Goal: Navigation & Orientation: Find specific page/section

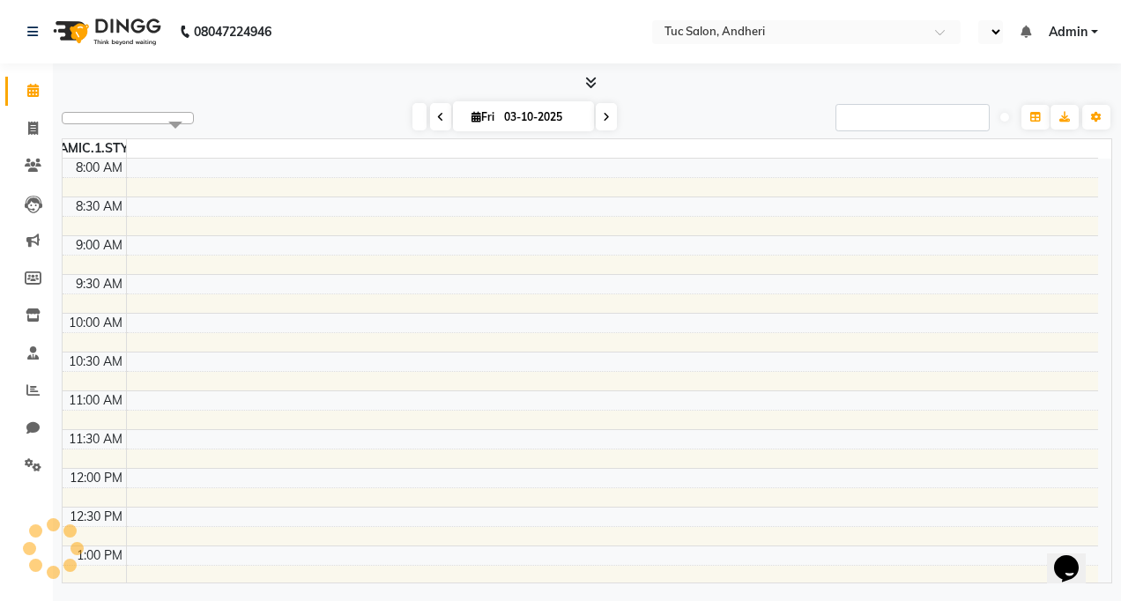
select select "en"
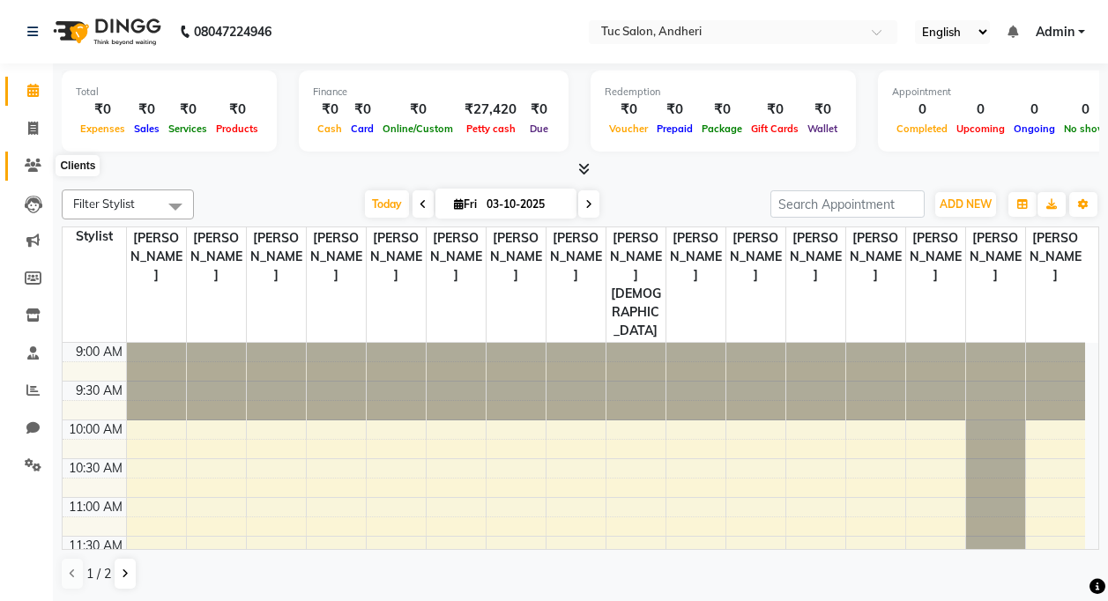
click at [45, 166] on span at bounding box center [33, 166] width 31 height 20
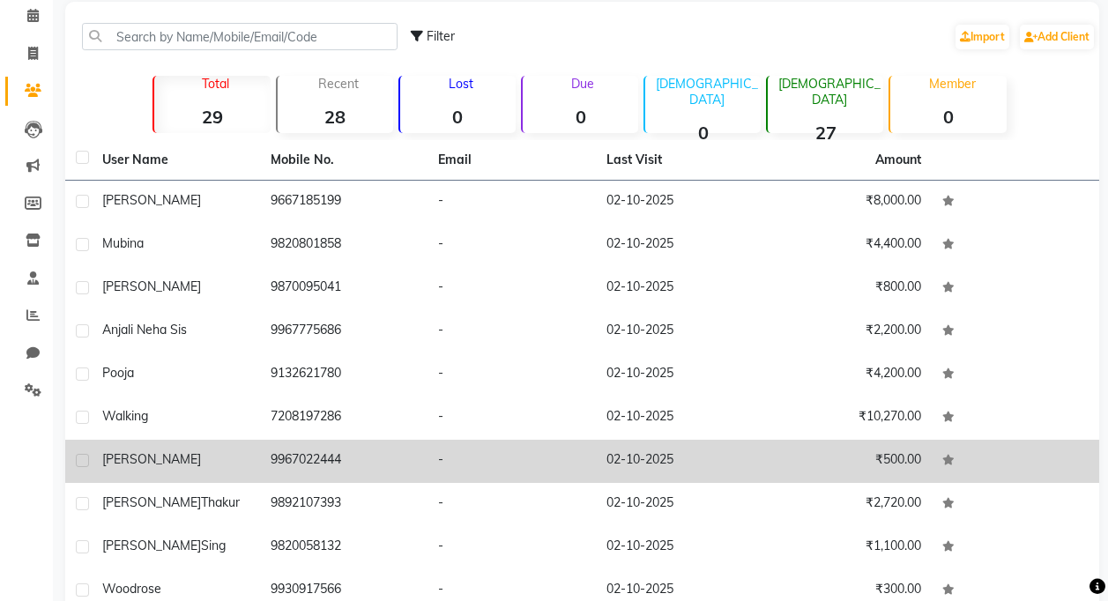
scroll to position [162, 0]
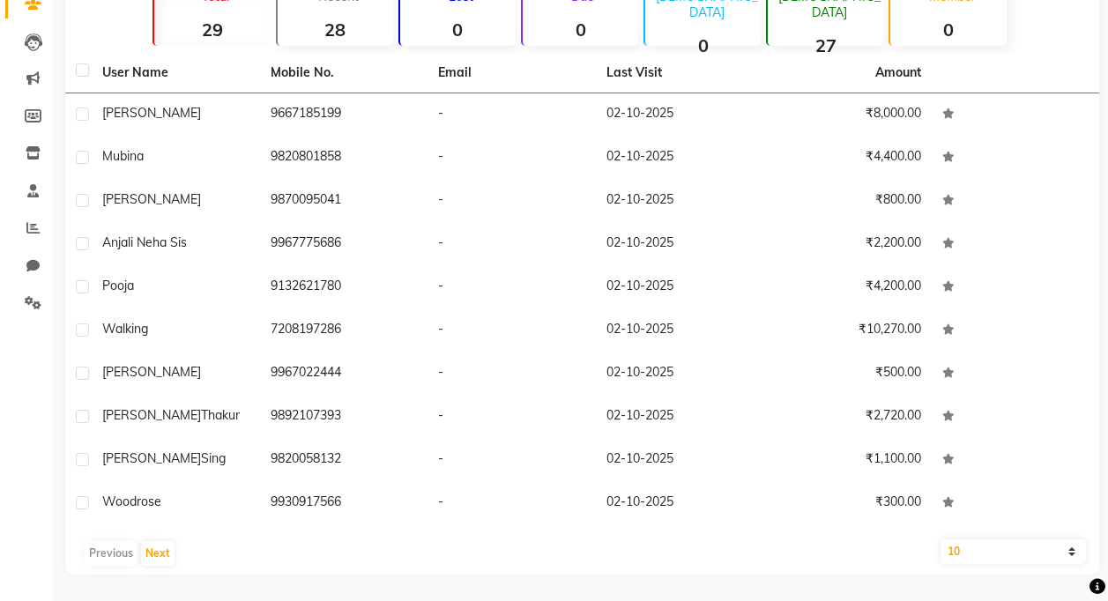
click at [1073, 559] on select "10 50 100" at bounding box center [1013, 551] width 146 height 25
select select "100"
click at [940, 539] on select "10 50 100" at bounding box center [1013, 551] width 146 height 25
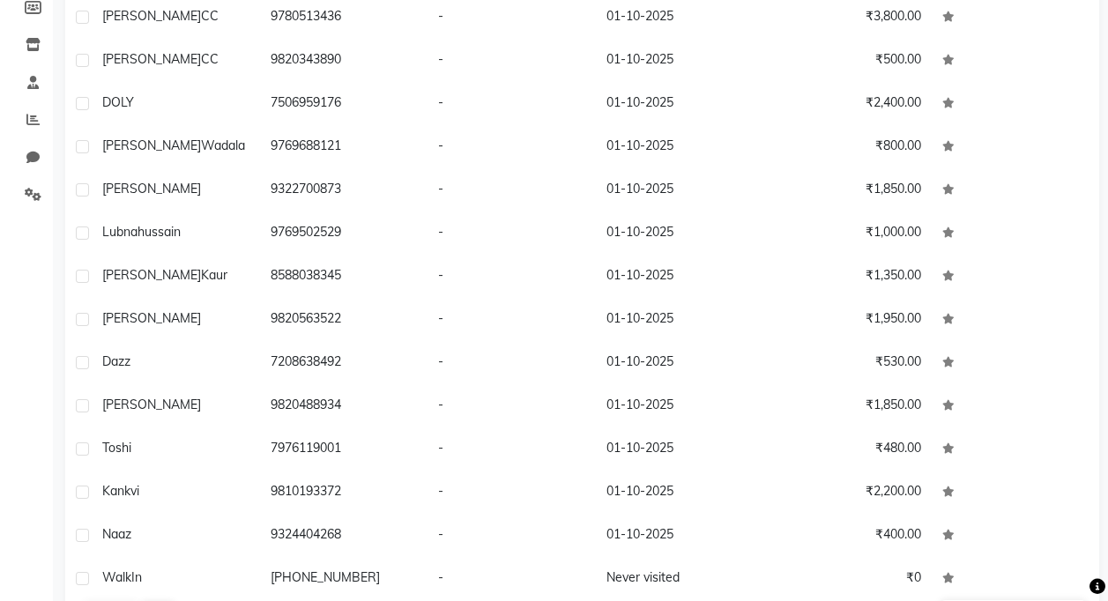
scroll to position [331, 0]
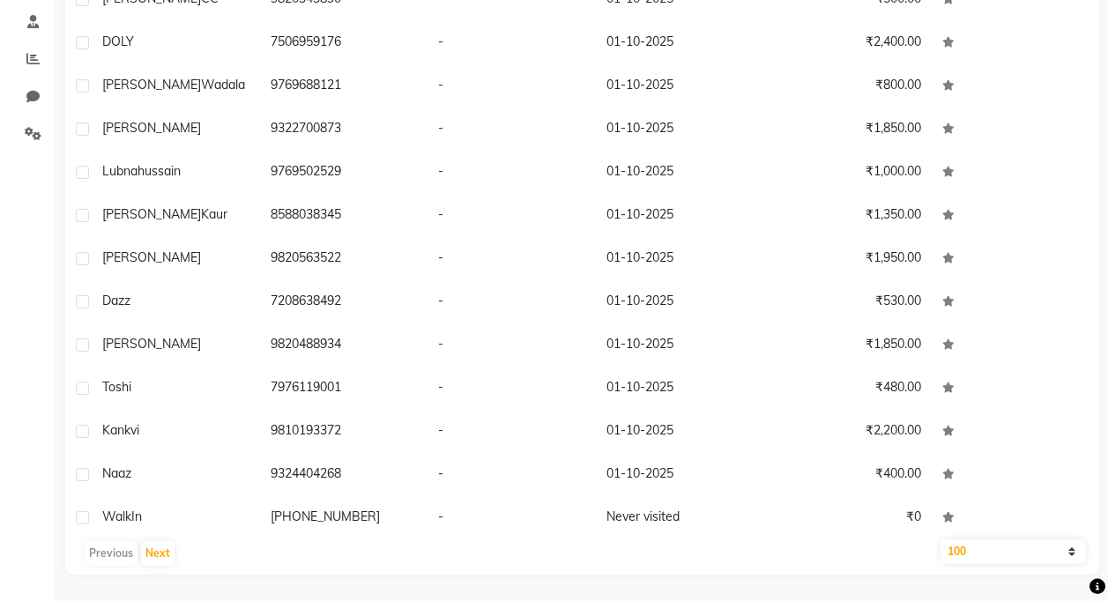
click at [1072, 555] on select "10 50 100" at bounding box center [1013, 551] width 146 height 25
click at [1023, 539] on div "User Name Mobile No. Email Last Visit Amount [PERSON_NAME] 9667185199 - [DATE] …" at bounding box center [582, 229] width 1034 height 691
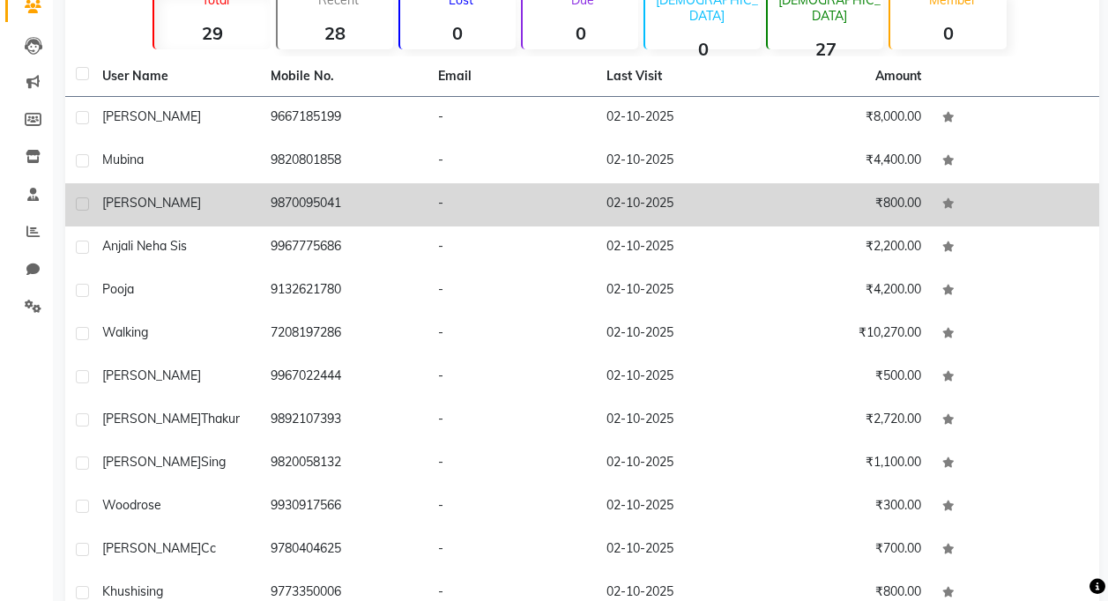
scroll to position [0, 0]
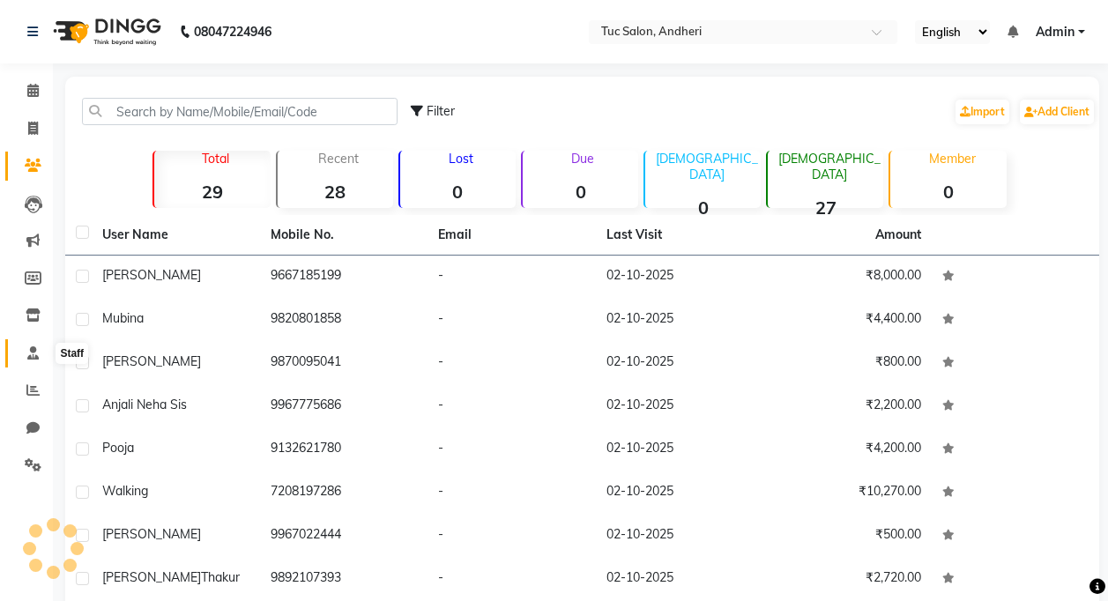
click at [24, 354] on span at bounding box center [33, 354] width 31 height 20
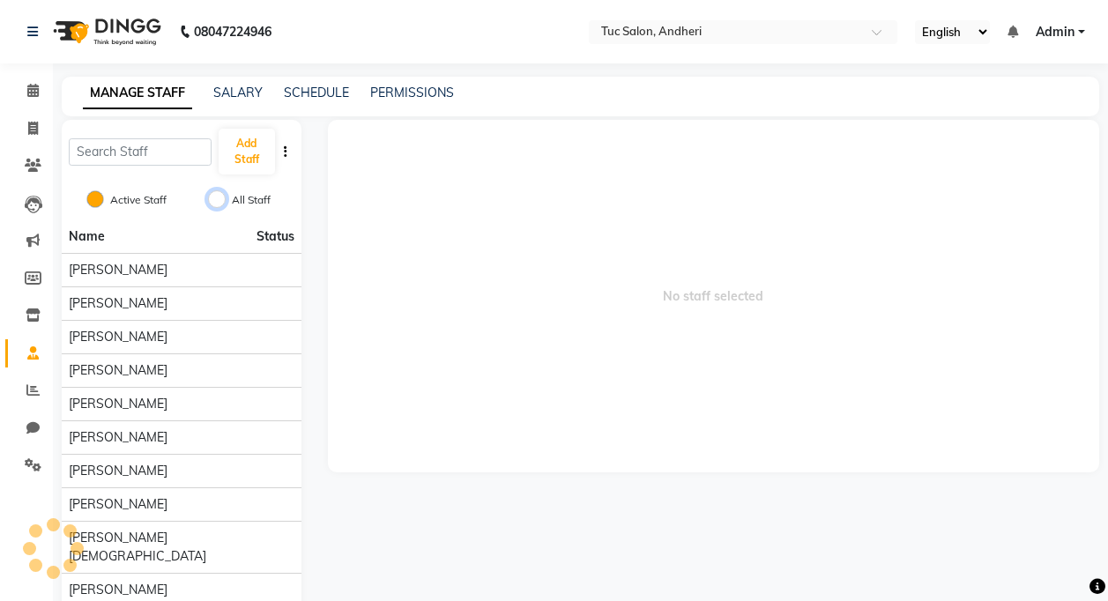
click at [214, 197] on input "All Staff" at bounding box center [217, 199] width 18 height 18
radio input "true"
radio input "false"
click at [286, 150] on icon "button" at bounding box center [286, 151] width 4 height 12
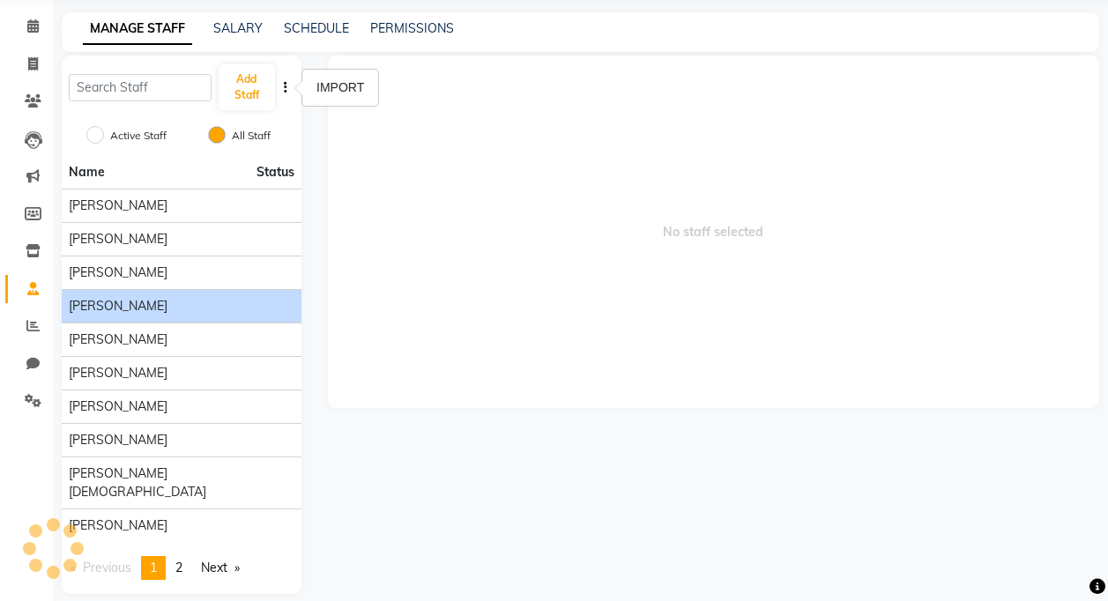
scroll to position [65, 0]
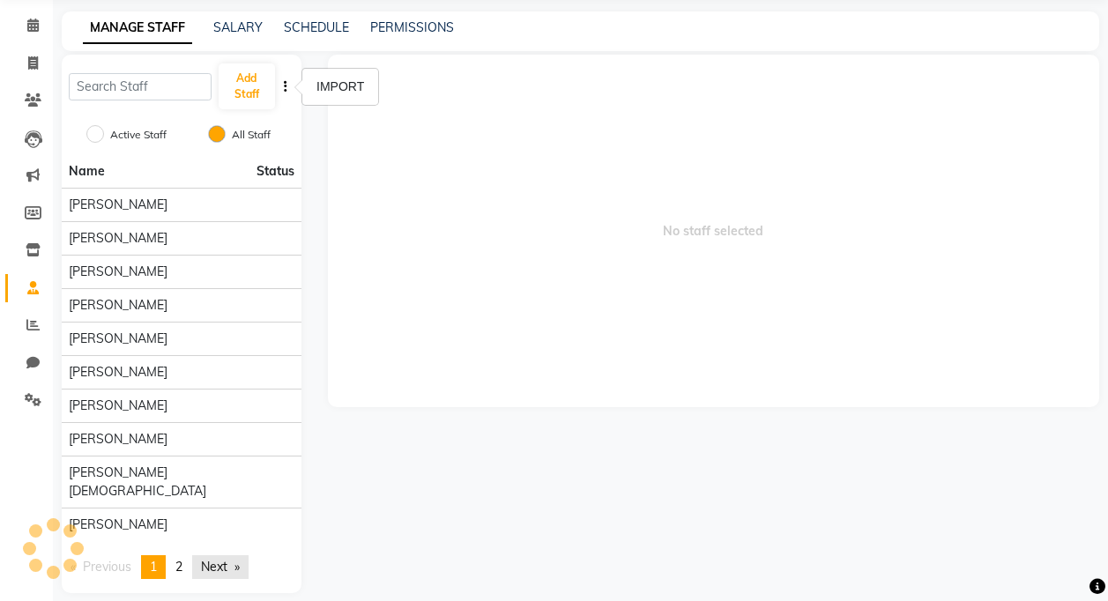
click at [249, 555] on link "Next page" at bounding box center [220, 567] width 56 height 24
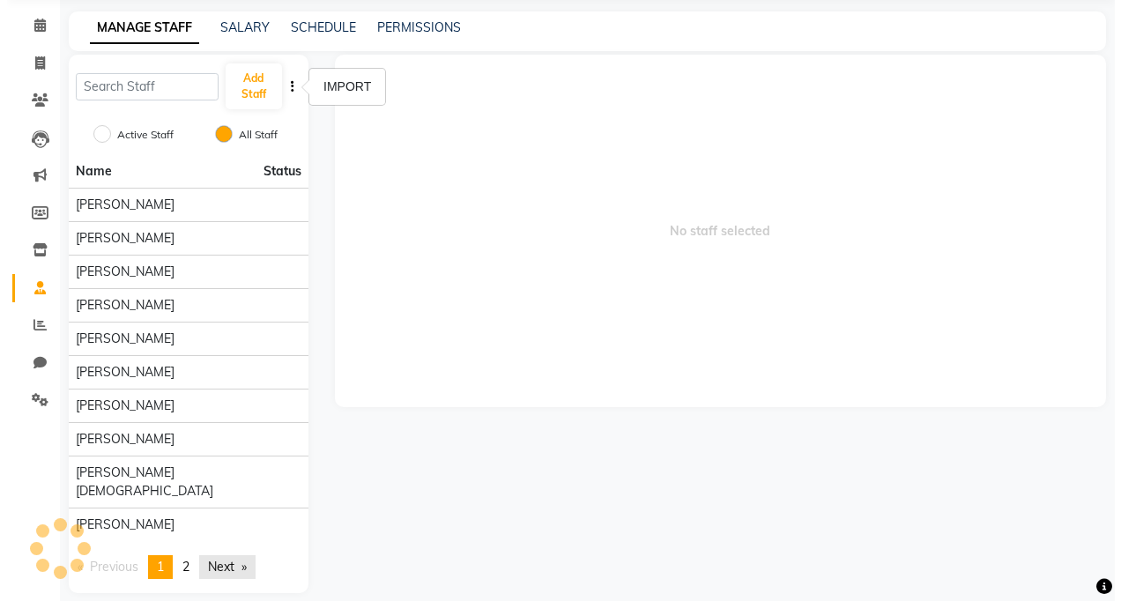
scroll to position [0, 0]
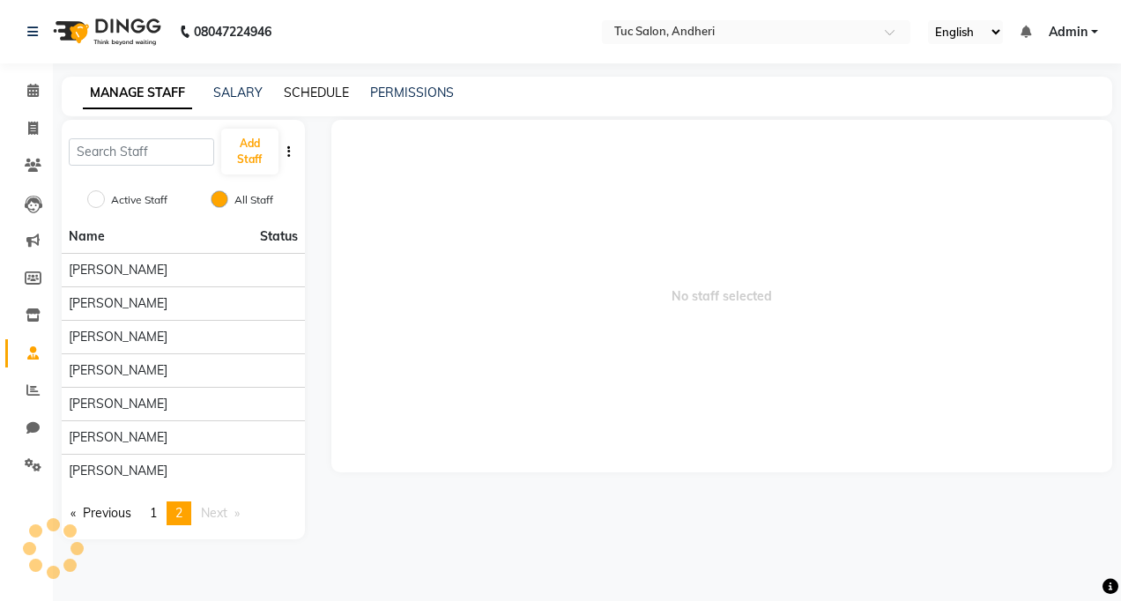
click at [330, 85] on link "SCHEDULE" at bounding box center [316, 93] width 65 height 16
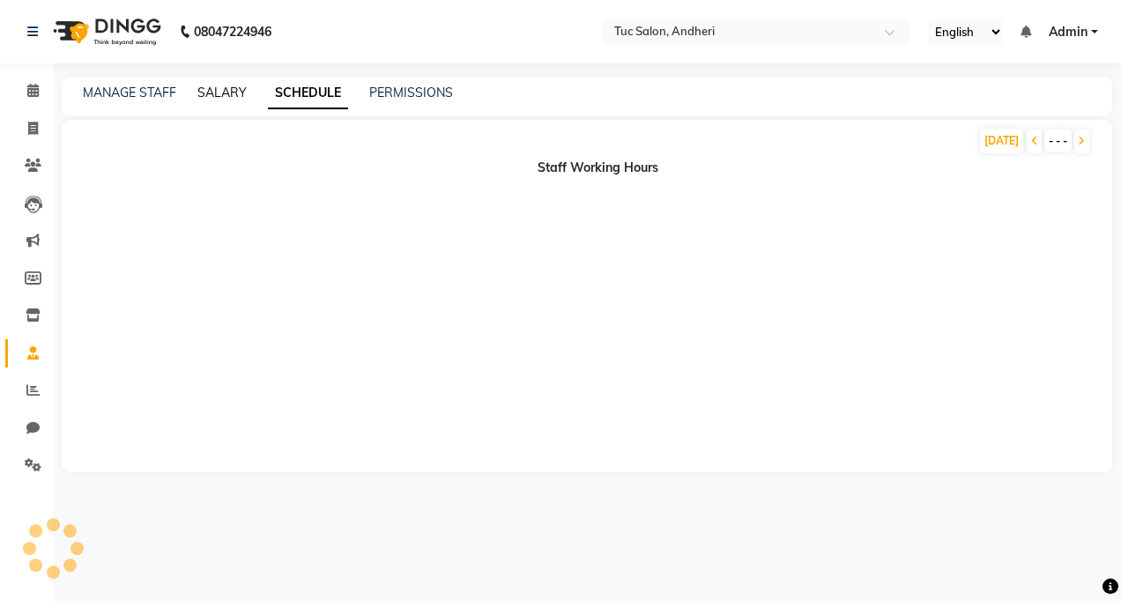
click at [245, 92] on link "SALARY" at bounding box center [221, 93] width 49 height 16
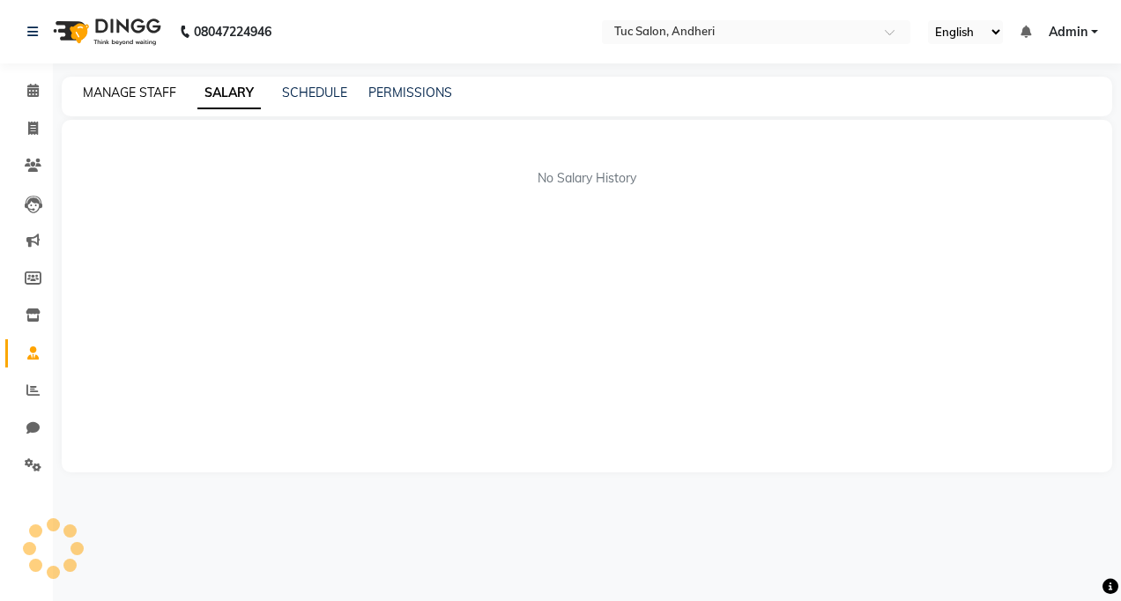
click at [126, 100] on link "MANAGE STAFF" at bounding box center [129, 93] width 93 height 16
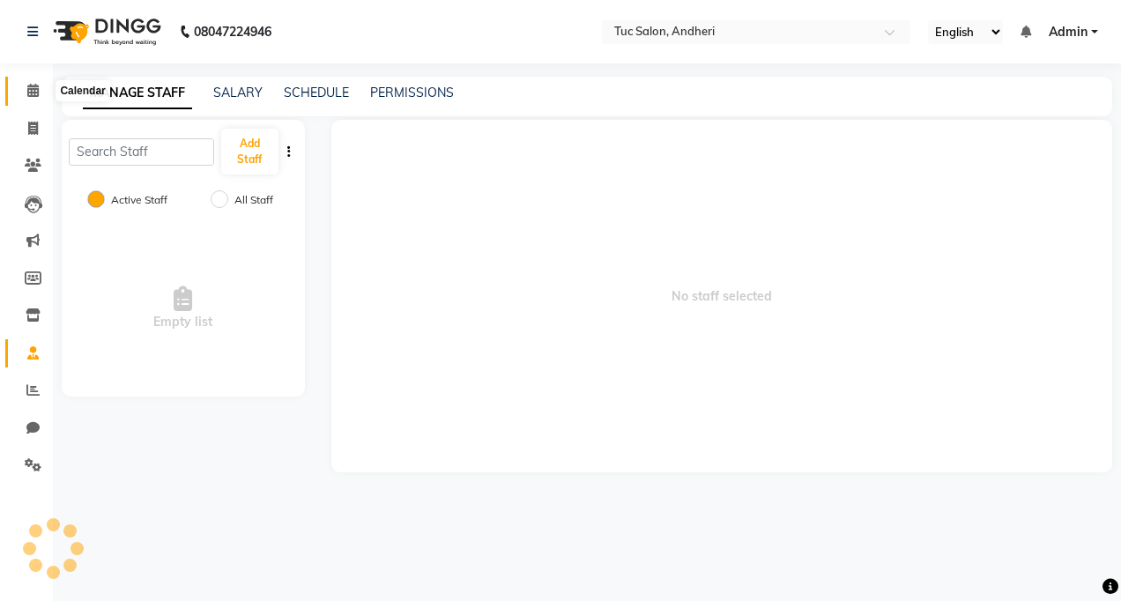
click at [46, 98] on span at bounding box center [33, 91] width 31 height 20
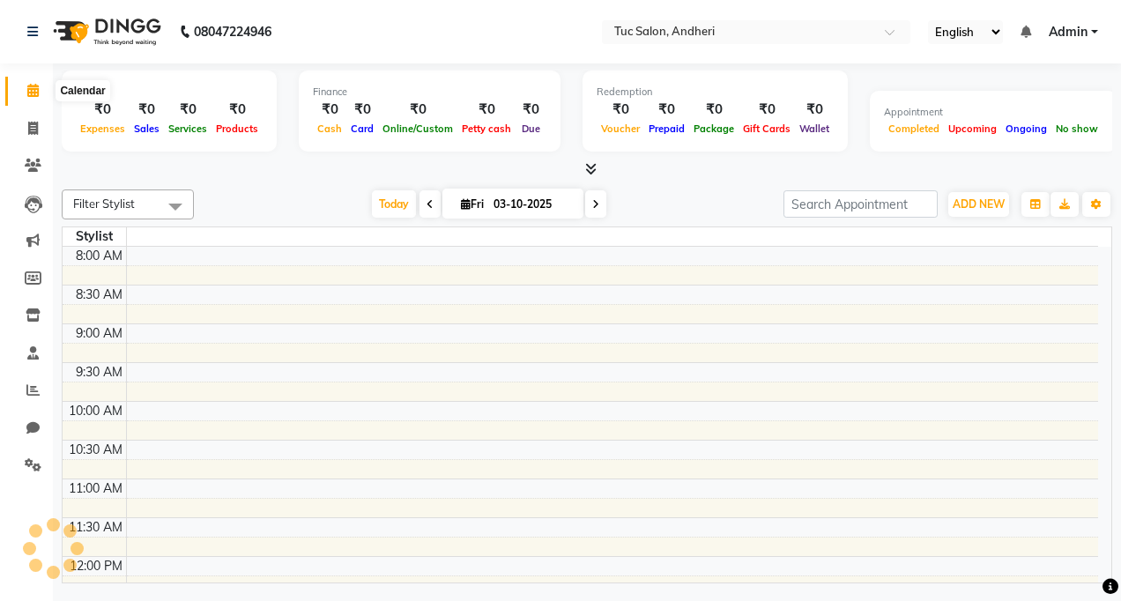
click at [31, 81] on span at bounding box center [33, 91] width 31 height 20
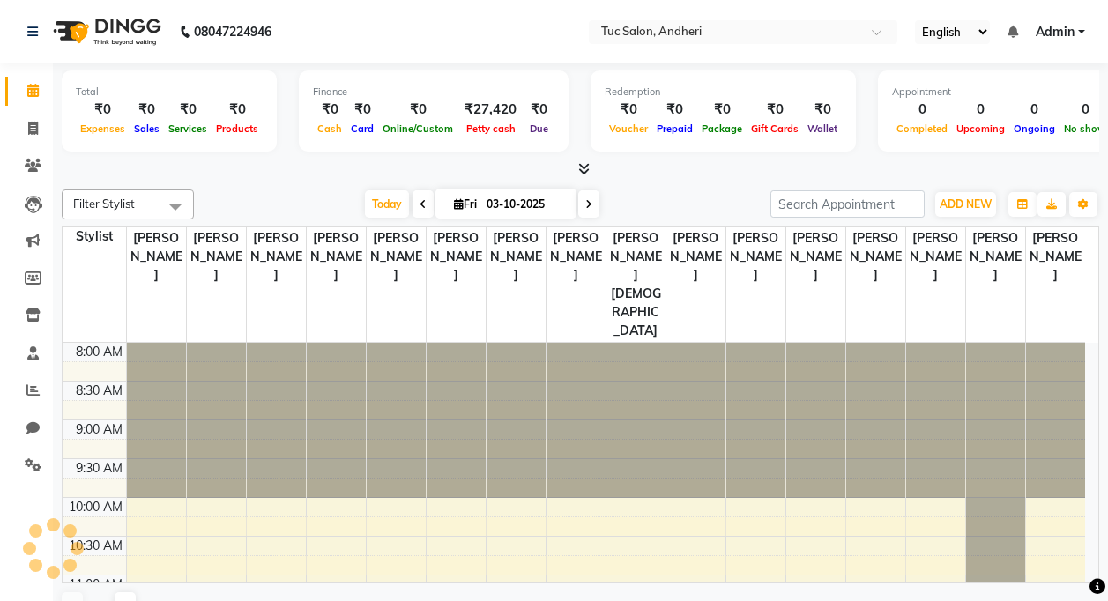
scroll to position [529, 0]
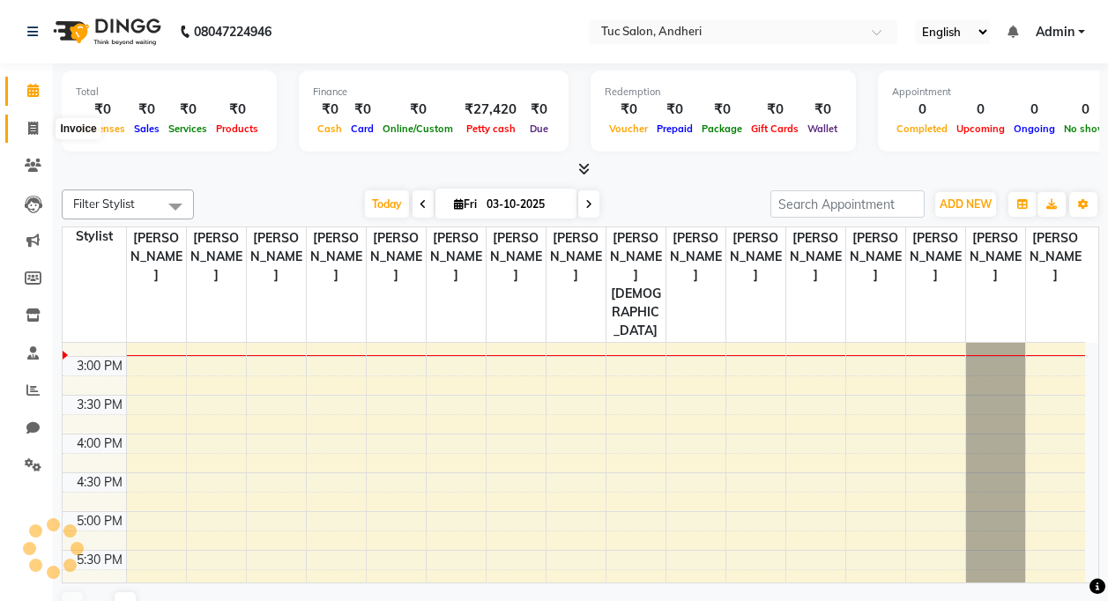
click at [39, 130] on span at bounding box center [33, 129] width 31 height 20
select select "service"
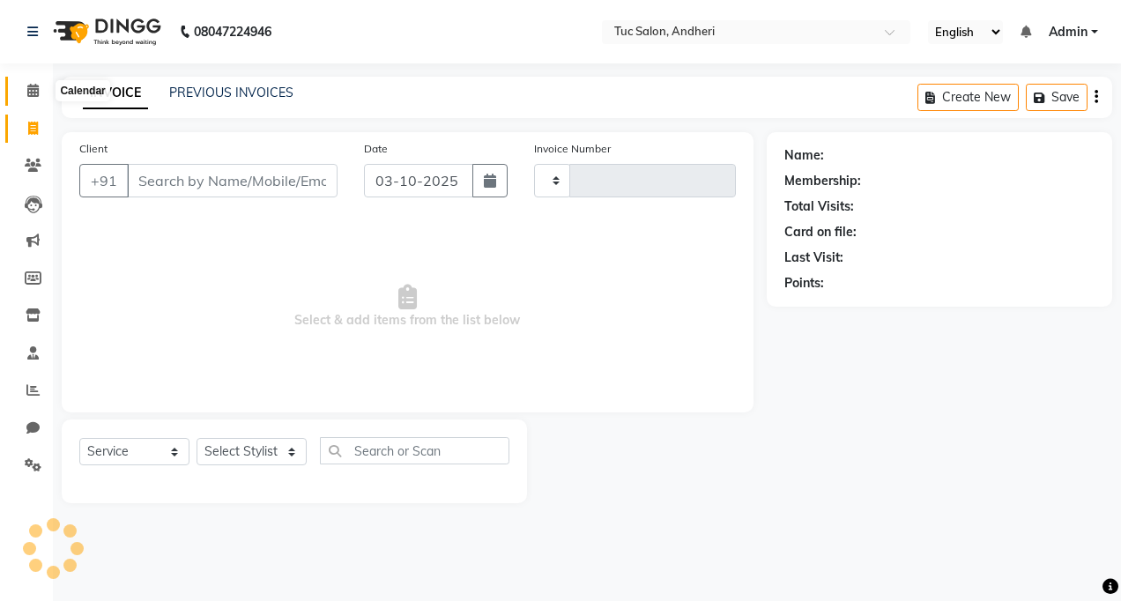
click at [29, 86] on icon at bounding box center [32, 90] width 11 height 13
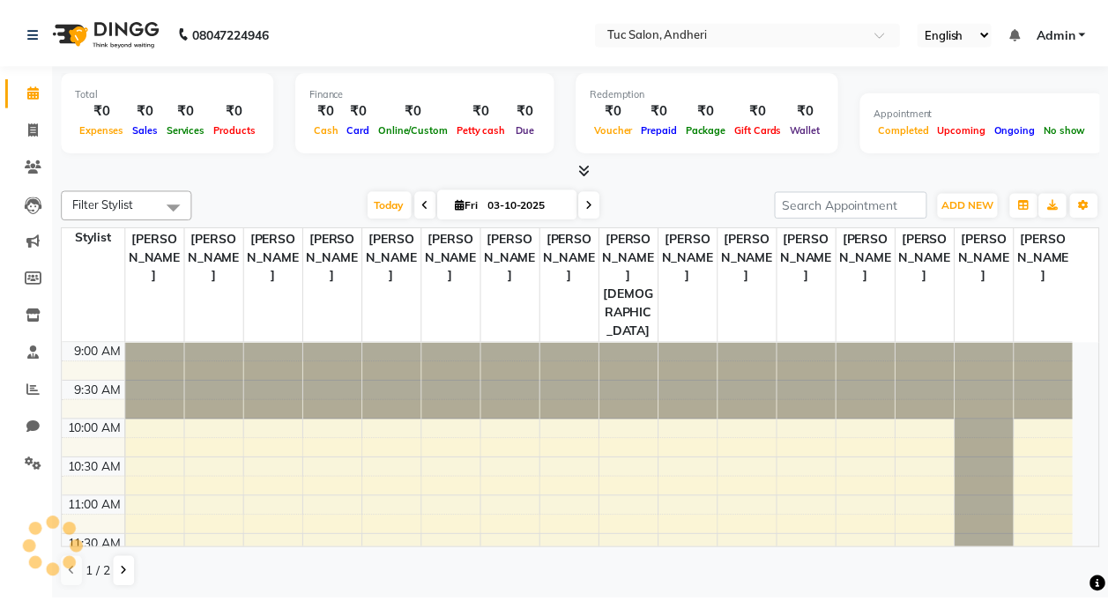
scroll to position [466, 0]
